Goal: Transaction & Acquisition: Purchase product/service

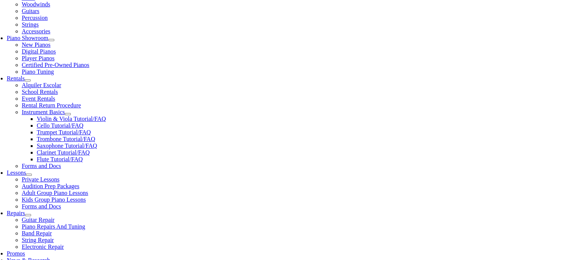
scroll to position [197, 0]
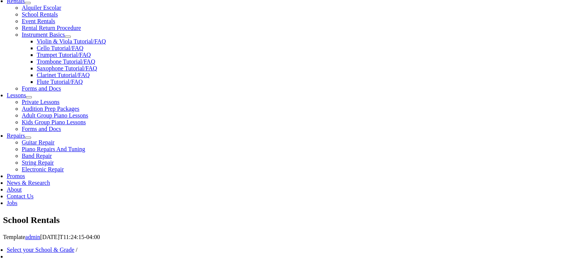
scroll to position [324, 0]
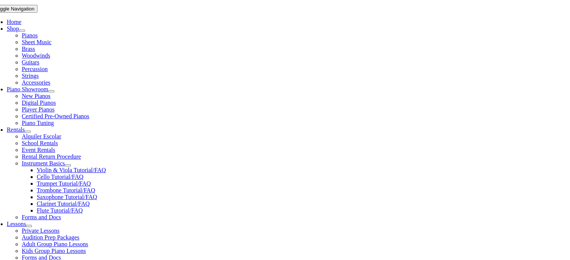
scroll to position [158, 0]
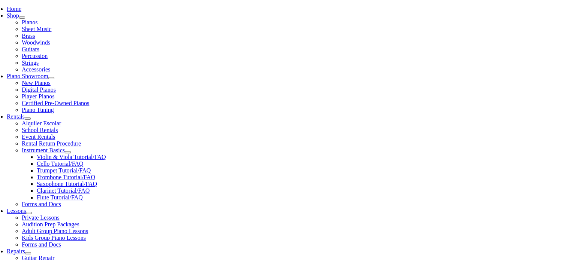
checkbox input"] "true"
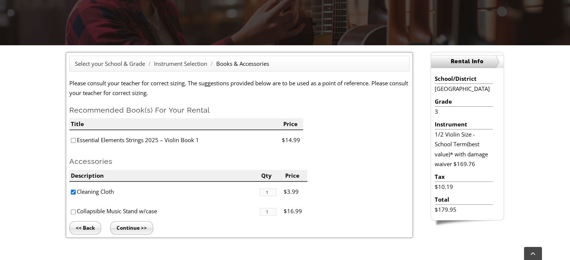
click at [127, 226] on input "Continue >>" at bounding box center [131, 227] width 43 height 13
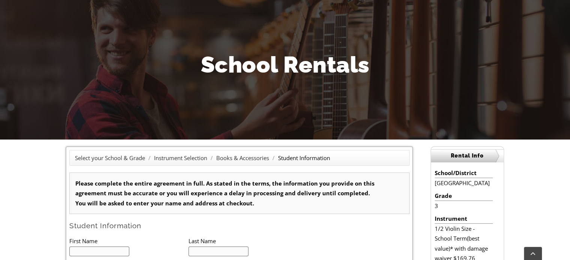
scroll to position [101, 0]
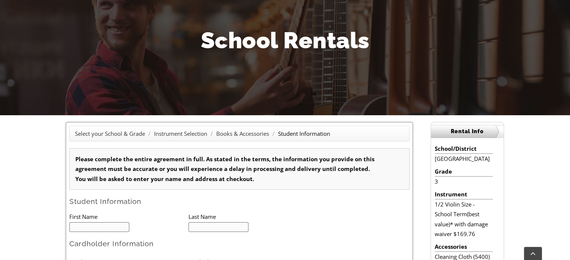
type input "1"
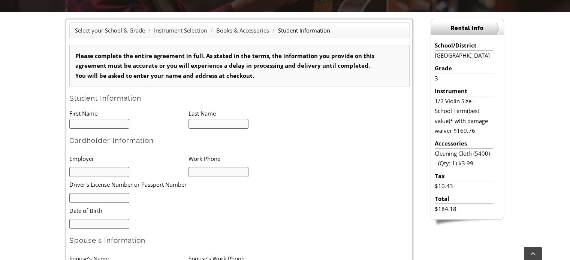
scroll to position [201, 0]
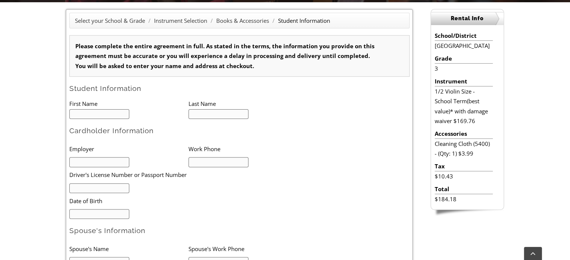
click at [110, 112] on input "text" at bounding box center [99, 114] width 60 height 10
type input "Adam"
type input "Bartnik"
type input "Red Clay COnsolidated School District"
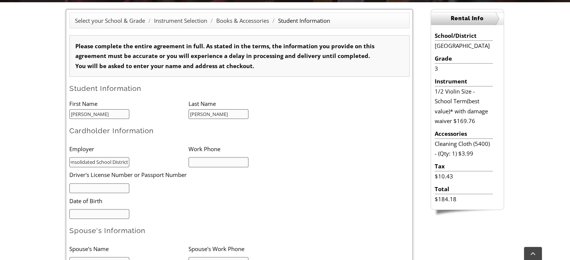
scroll to position [0, 0]
click at [196, 161] on input "text" at bounding box center [218, 162] width 60 height 10
type input "6102997582"
click at [97, 162] on input "Red Clay COnsolidated School District" at bounding box center [99, 162] width 60 height 10
type input "Red Clay Consolidated School District"
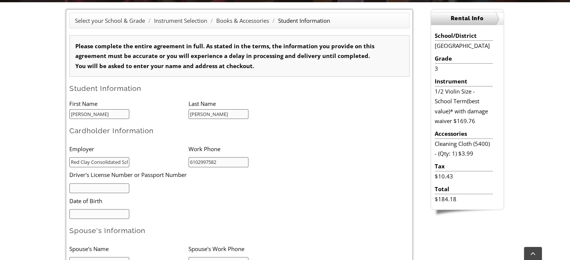
click at [98, 187] on input "text" at bounding box center [99, 189] width 60 height 10
type input "PA24617292"
click at [94, 217] on input "mm/dd/yyyy" at bounding box center [99, 214] width 60 height 10
type input "04/29/1977"
click at [93, 260] on input "text" at bounding box center [99, 262] width 60 height 10
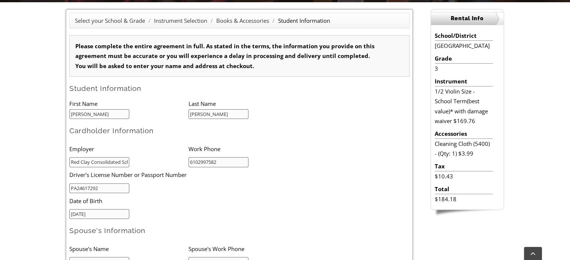
click at [247, 220] on form "Please complete the entire agreement in full. As stated in the terms, the infor…" at bounding box center [239, 236] width 340 height 403
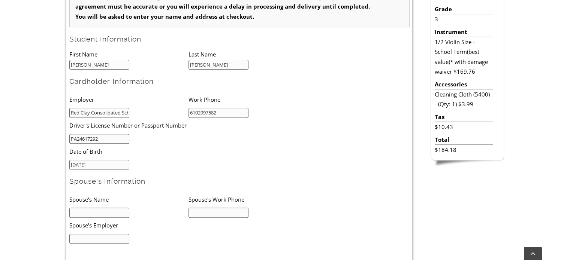
scroll to position [254, 0]
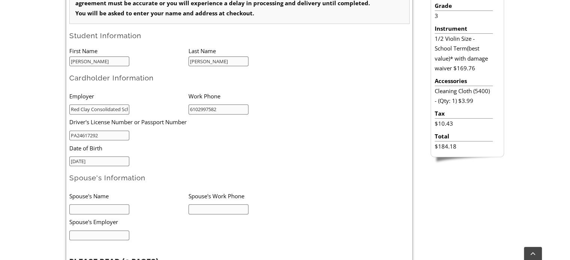
click at [113, 206] on input "text" at bounding box center [99, 209] width 60 height 10
type input "Scott Bartnik"
type input "1"
type input "16102201868"
click at [86, 236] on input "text" at bounding box center [99, 236] width 60 height 10
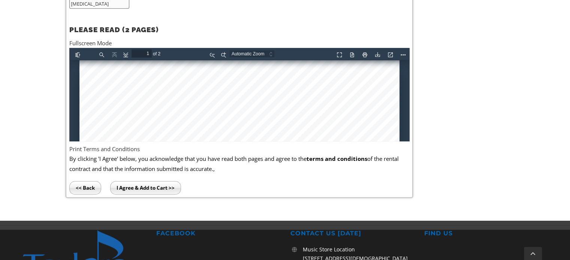
scroll to position [507, 0]
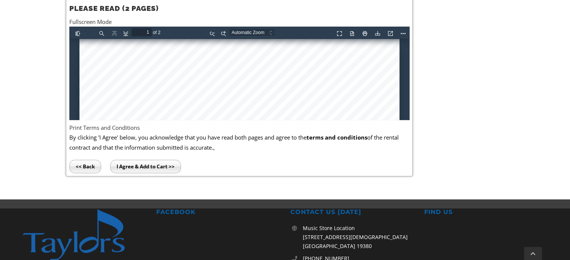
type input "Exelon"
click at [161, 160] on input "I Agree & Add to Cart >>" at bounding box center [145, 166] width 71 height 13
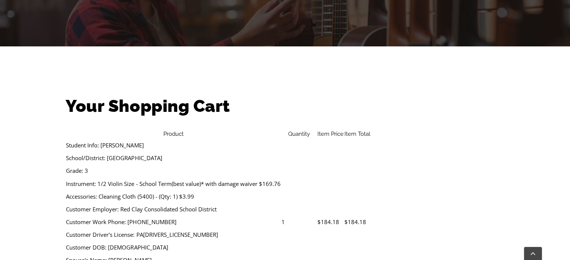
scroll to position [157, 0]
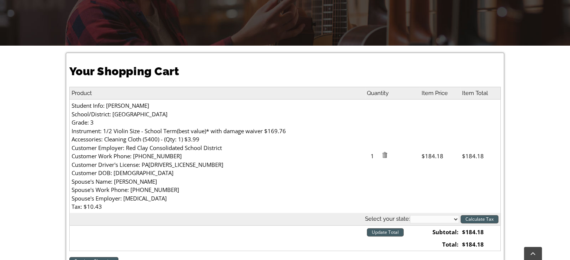
click at [455, 219] on select "Alabama Alaska Arizona Arkansas California Colorado Connecticut Delaware D. C. …" at bounding box center [434, 219] width 49 height 8
select select "PA"
click at [410, 216] on select "Alabama Alaska Arizona Arkansas California Colorado Connecticut Delaware D. C. …" at bounding box center [434, 219] width 49 height 8
click at [472, 218] on input "Calculate Tax" at bounding box center [479, 219] width 38 height 8
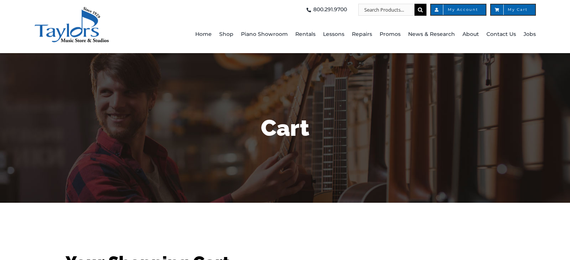
select select "PA"
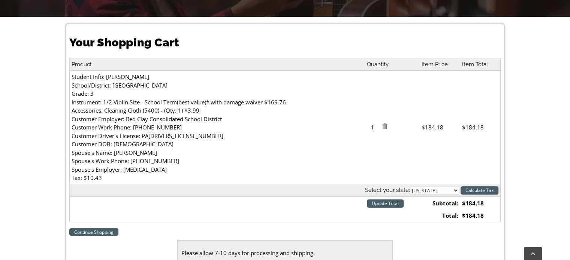
scroll to position [197, 0]
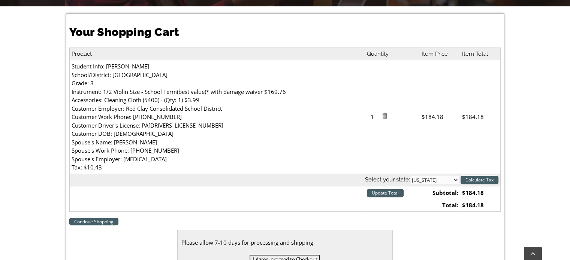
click at [400, 193] on input "Update Total" at bounding box center [385, 193] width 37 height 8
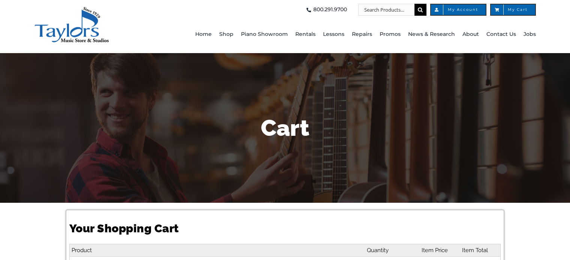
select select "PA"
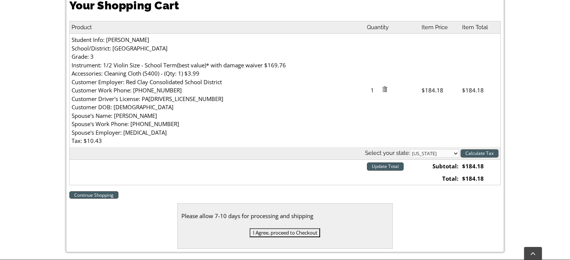
scroll to position [221, 0]
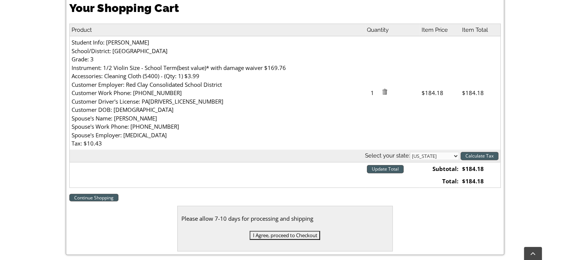
click at [482, 154] on input "Calculate Tax" at bounding box center [479, 156] width 38 height 8
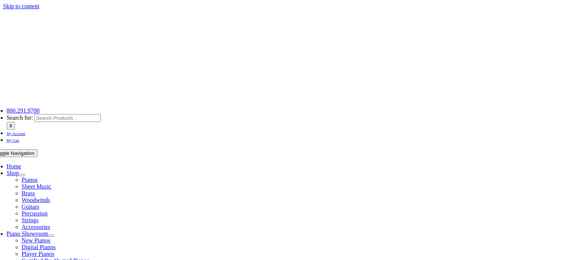
select select "PA"
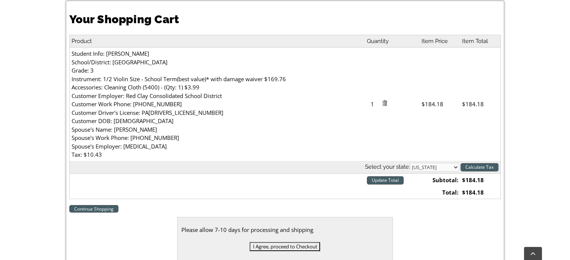
scroll to position [208, 0]
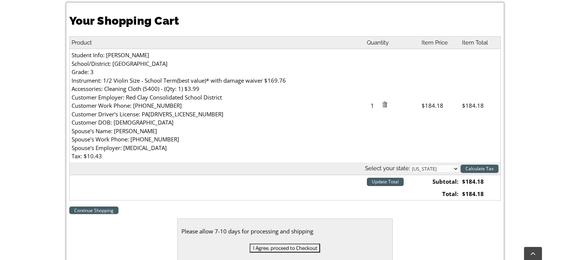
click at [309, 250] on input "I Agree, proceed to Checkout" at bounding box center [284, 248] width 70 height 9
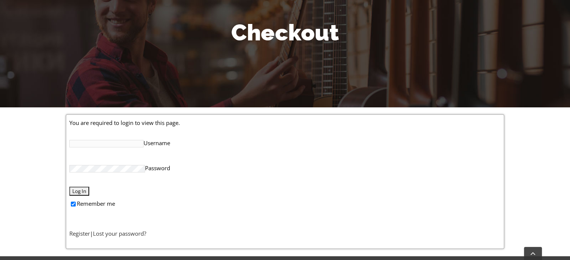
scroll to position [98, 0]
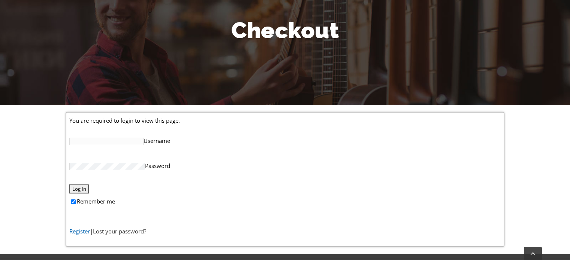
click at [82, 231] on link "Register" at bounding box center [79, 231] width 21 height 7
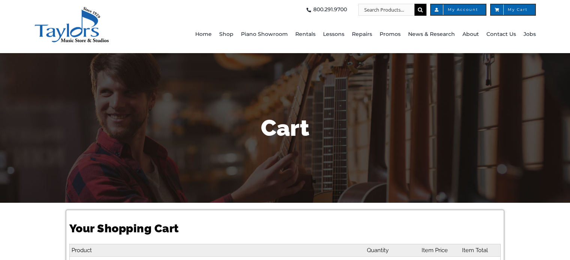
select select "PA"
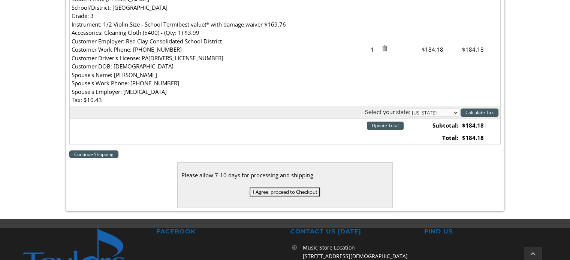
scroll to position [265, 0]
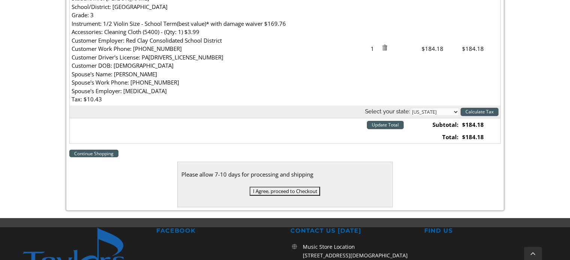
click at [315, 191] on input "I Agree, proceed to Checkout" at bounding box center [284, 191] width 70 height 9
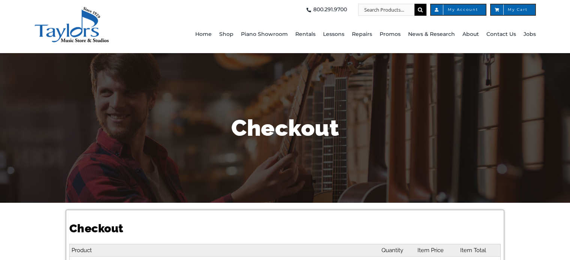
select select
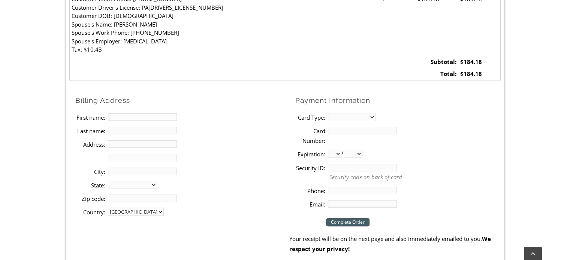
scroll to position [316, 0]
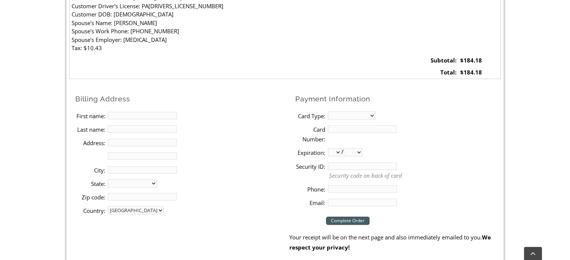
click at [170, 116] on input "First name:" at bounding box center [142, 115] width 69 height 7
type input "Christina"
type input "Bartnik"
type input "432 Buttonwood Lane"
type input "Oxford"
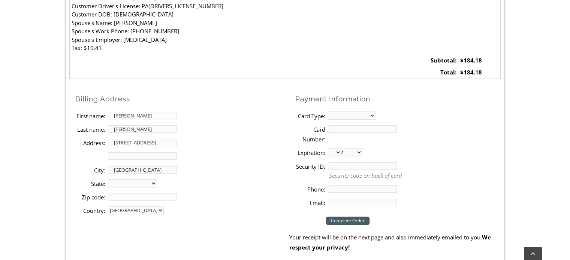
select select "PA"
type input "19363"
type input "6102997582"
click at [342, 200] on input "christina.bartnik@redclay.k12.de.us" at bounding box center [362, 202] width 69 height 7
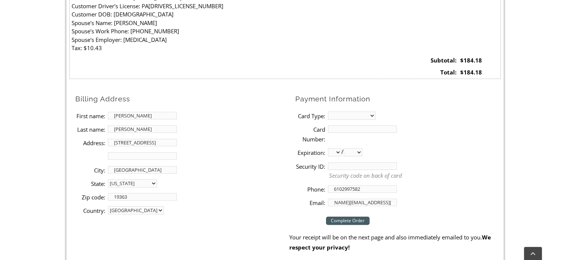
drag, startPoint x: 340, startPoint y: 203, endPoint x: 431, endPoint y: 206, distance: 91.0
click at [431, 206] on li "Email: christina.bartnik@redclay.k12.de.us" at bounding box center [397, 202] width 205 height 13
type input "cmbartnik@gmail.com"
click at [340, 113] on select "MasterCard Visa American Express Discover" at bounding box center [352, 116] width 48 height 8
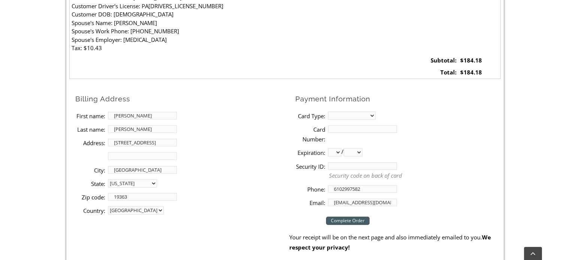
select select "mastercard"
click at [328, 112] on select "MasterCard Visa American Express Discover" at bounding box center [352, 116] width 48 height 8
